Goal: Task Accomplishment & Management: Use online tool/utility

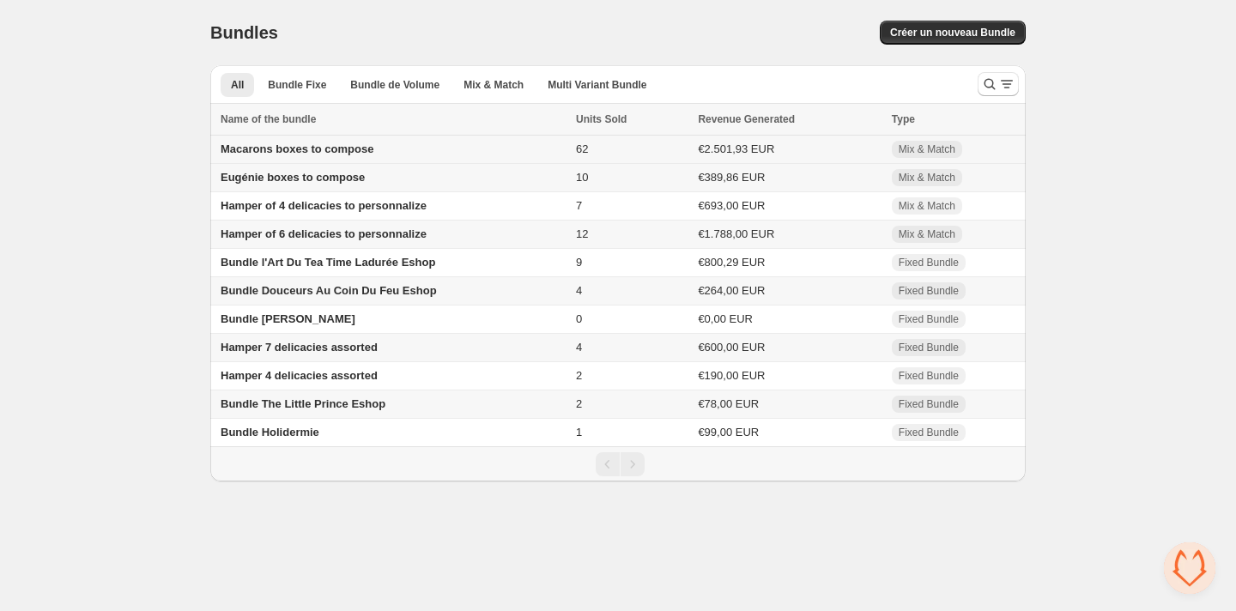
click at [331, 149] on span "Macarons boxes to compose" at bounding box center [297, 149] width 153 height 13
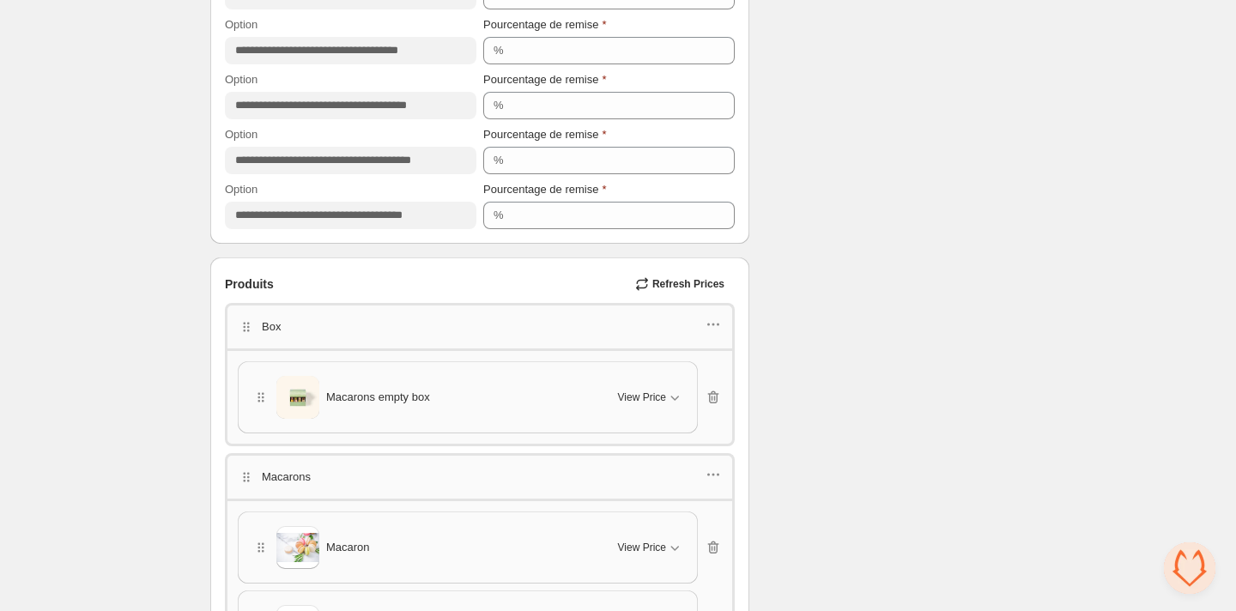
scroll to position [3022, 0]
